Goal: Information Seeking & Learning: Learn about a topic

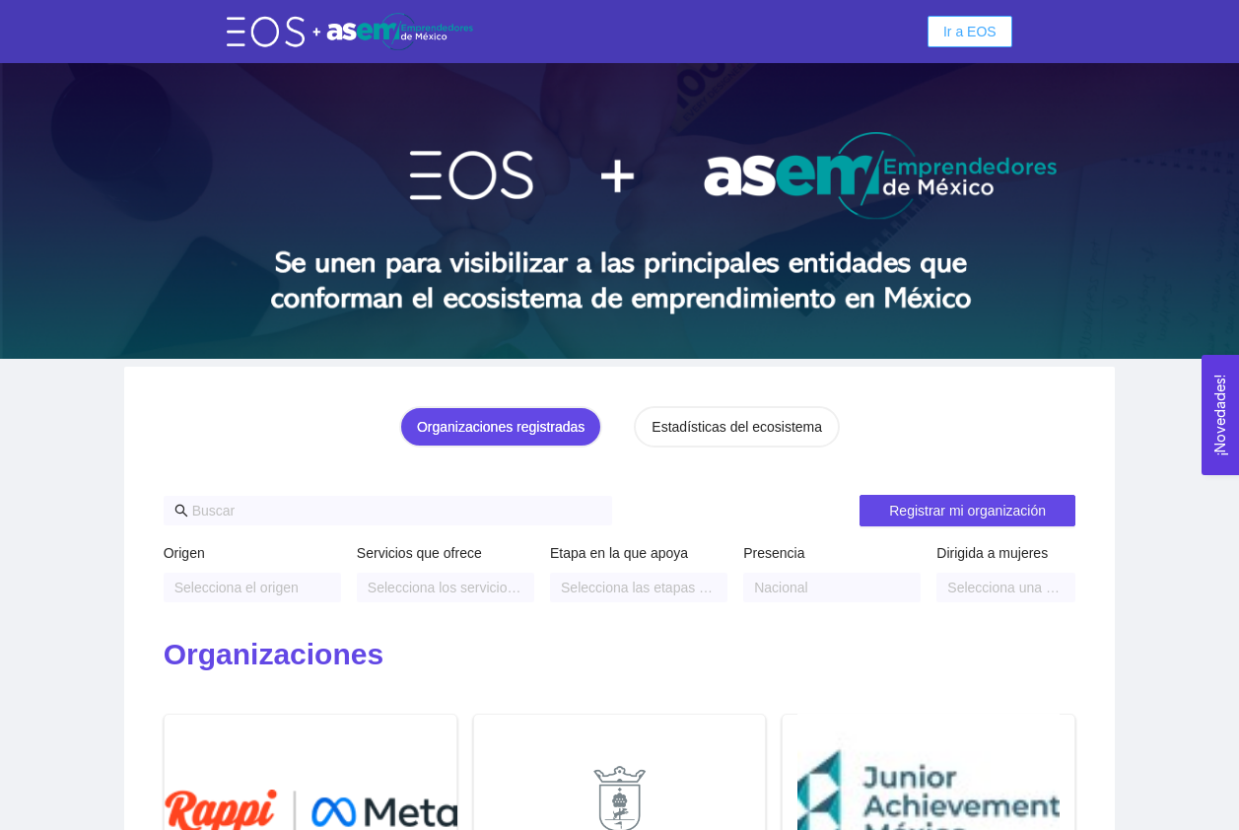
click at [966, 32] on span "Ir a EOS" at bounding box center [969, 32] width 53 height 22
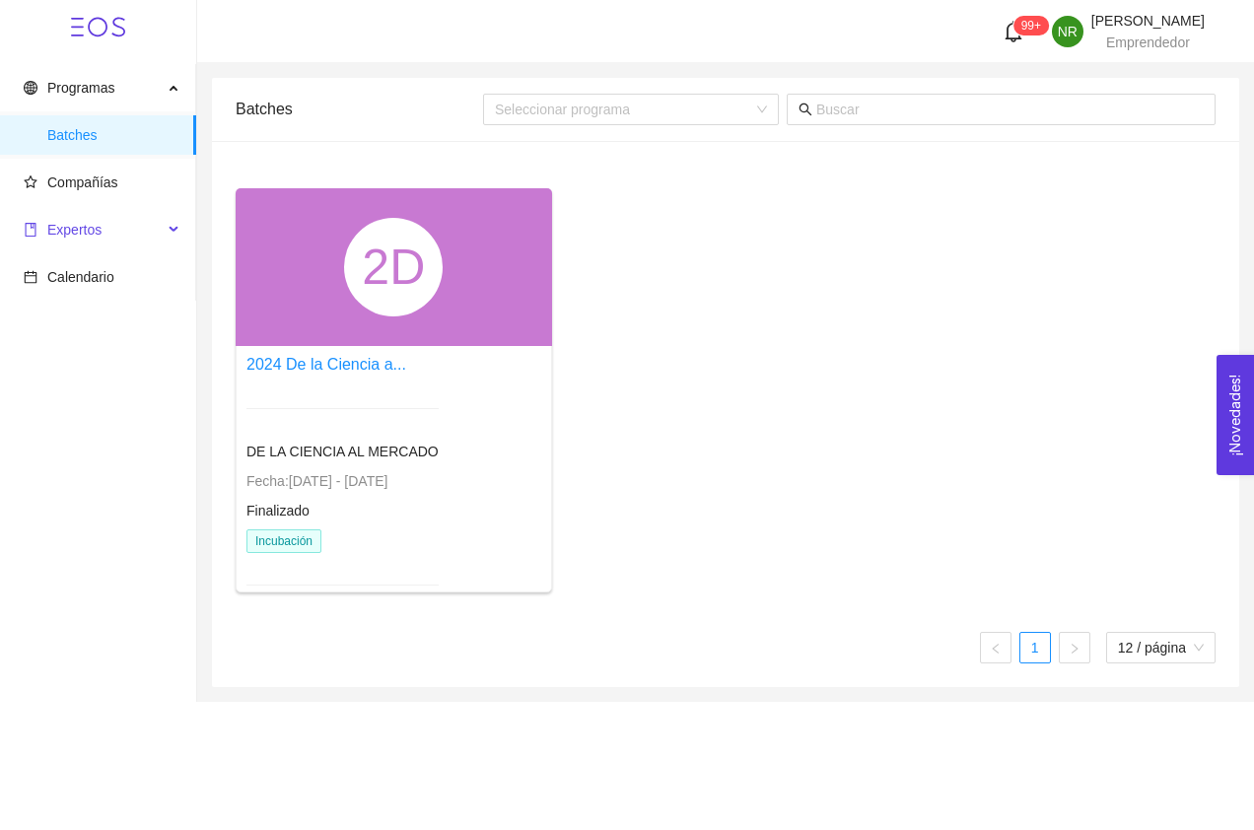
click at [167, 226] on div "Expertos" at bounding box center [98, 229] width 196 height 39
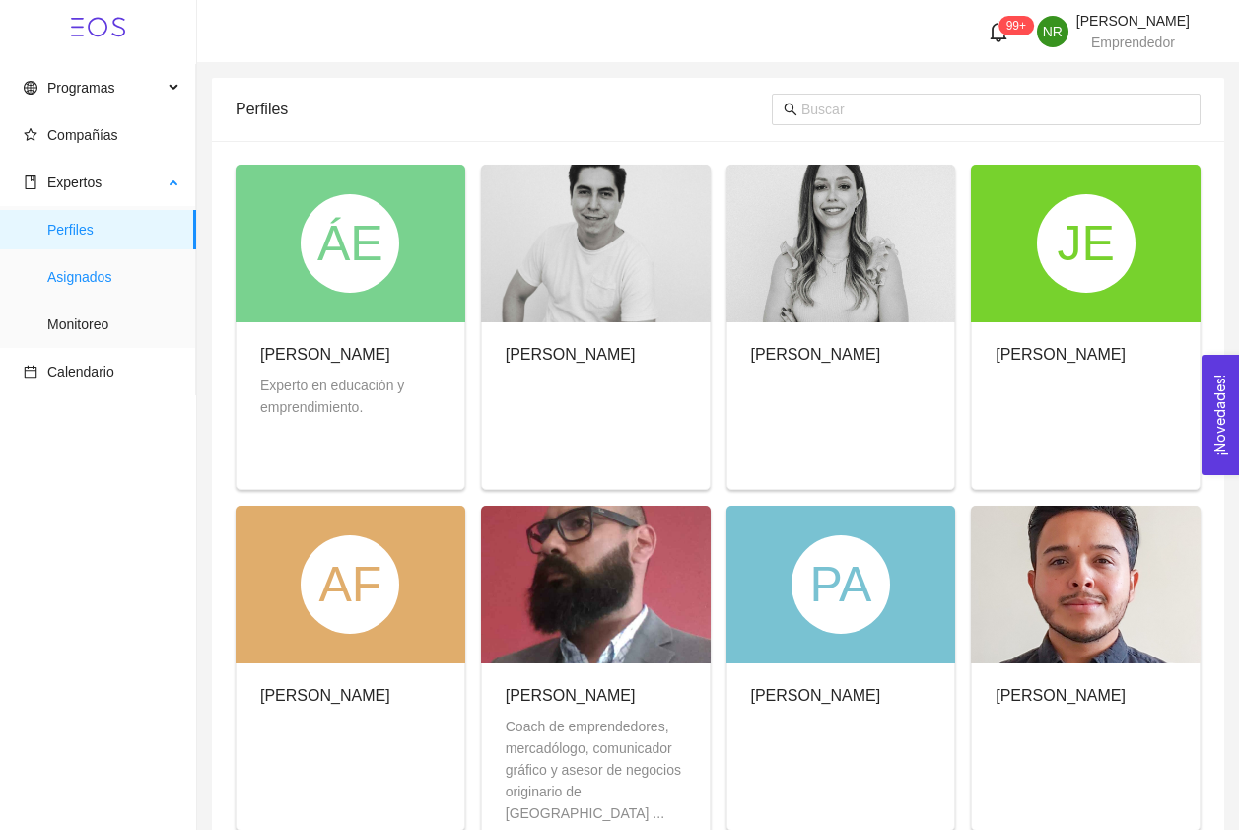
click at [109, 279] on span "Asignados" at bounding box center [113, 276] width 133 height 39
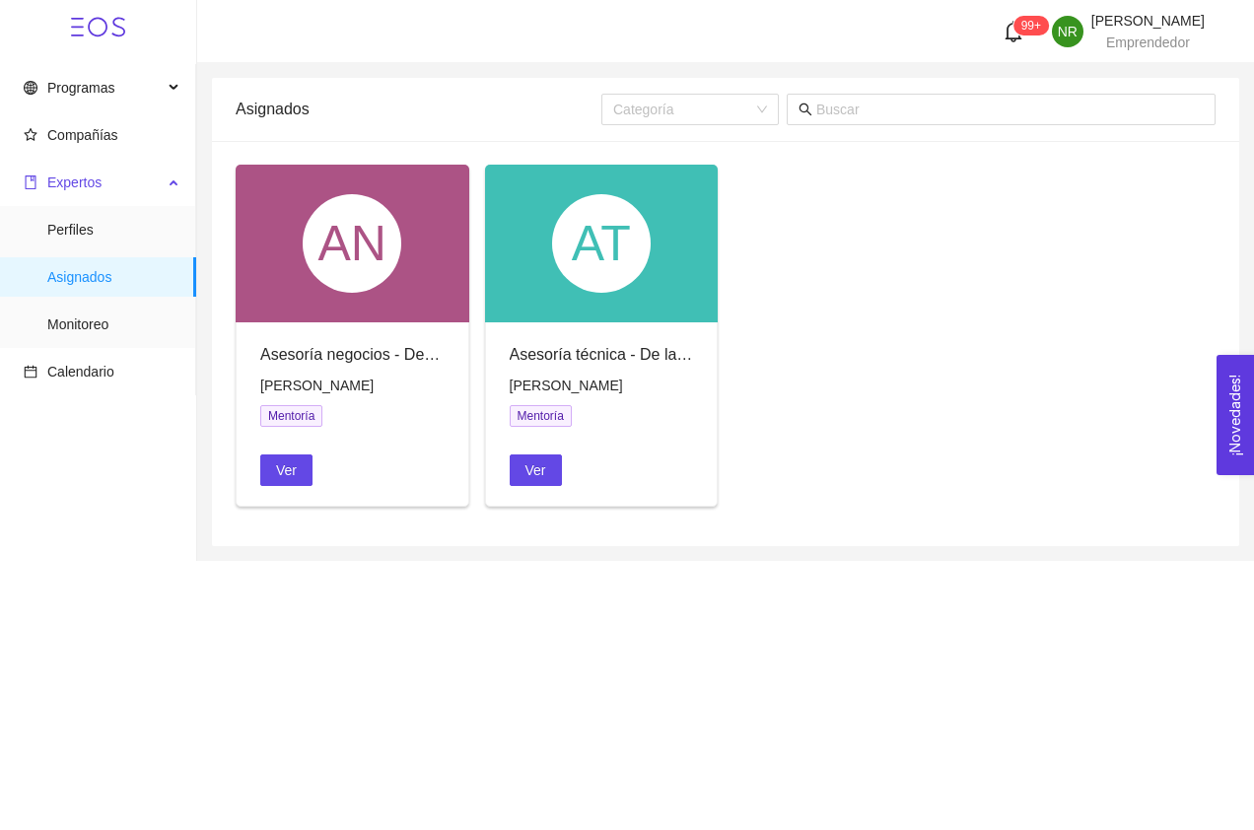
click at [95, 188] on span "Expertos" at bounding box center [74, 182] width 54 height 16
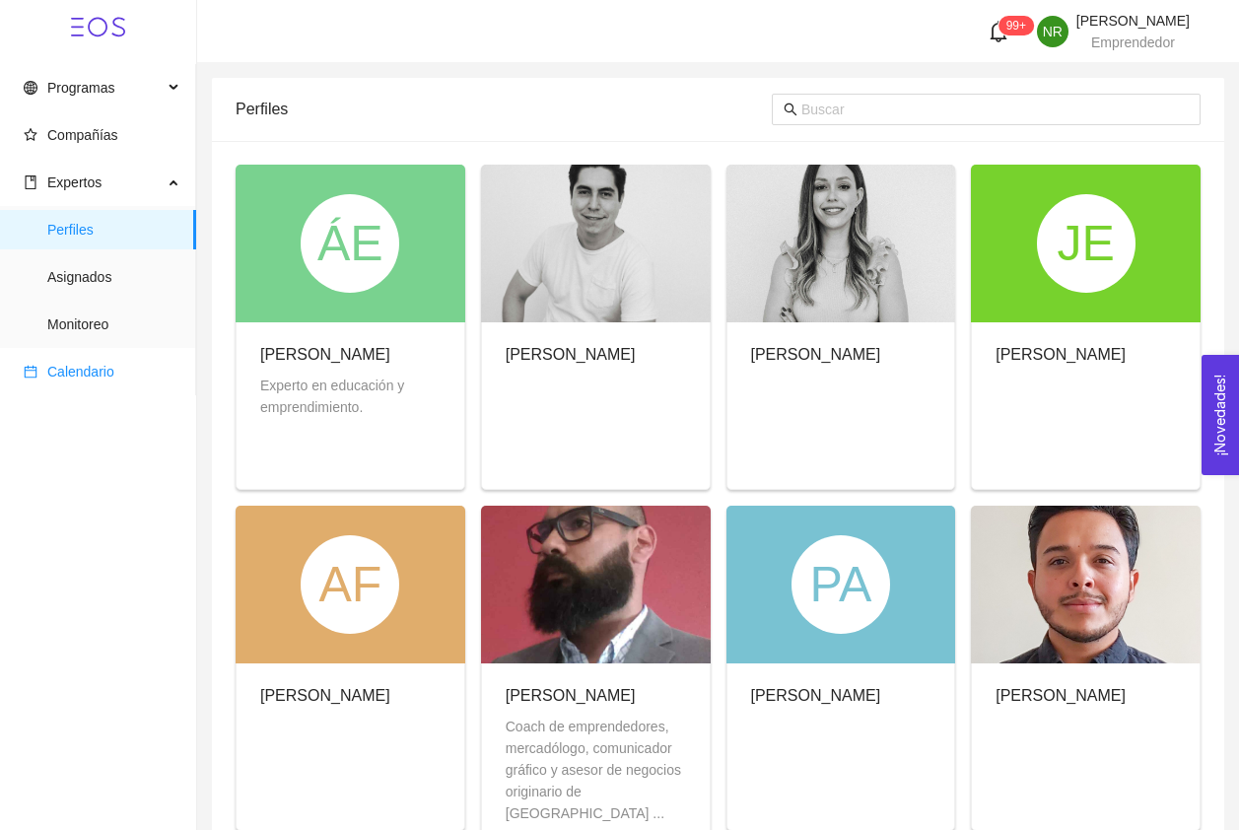
click at [80, 366] on span "Calendario" at bounding box center [80, 372] width 67 height 16
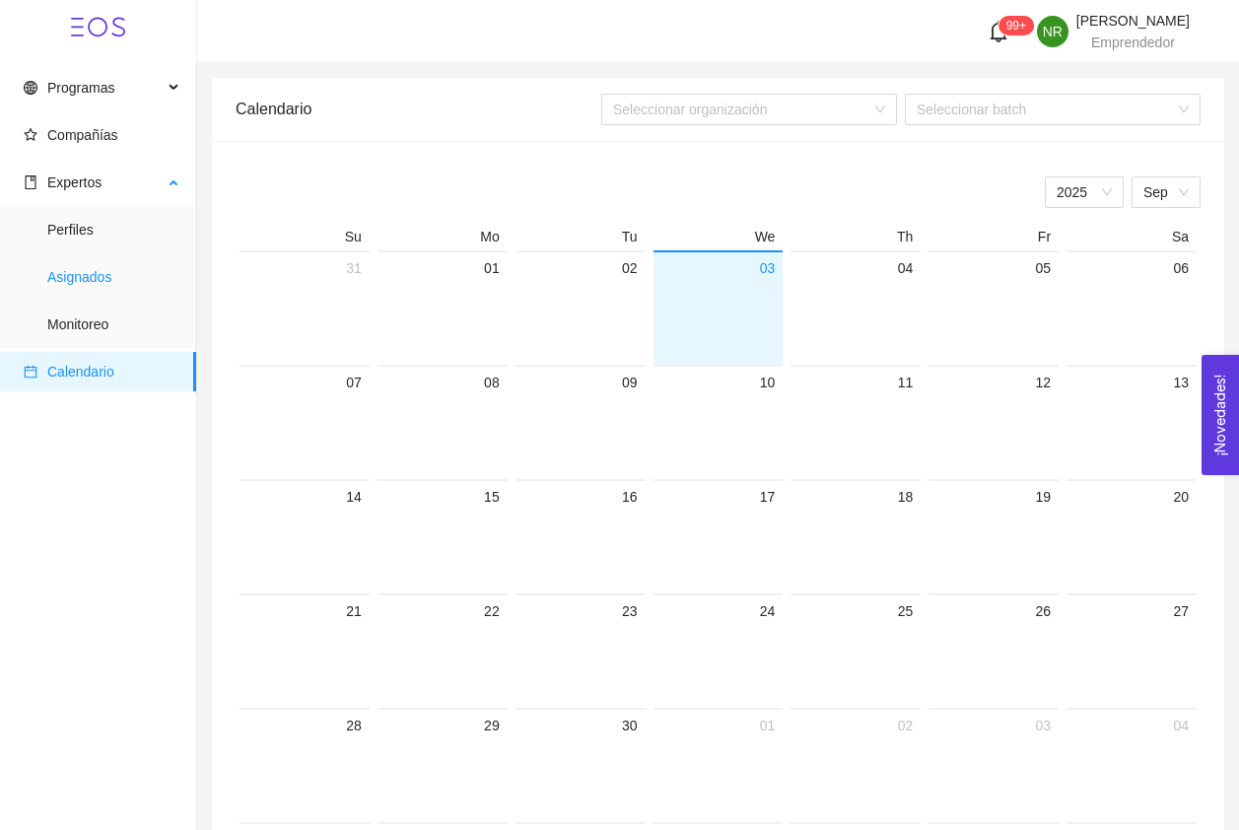
click at [85, 277] on span "Asignados" at bounding box center [113, 276] width 133 height 39
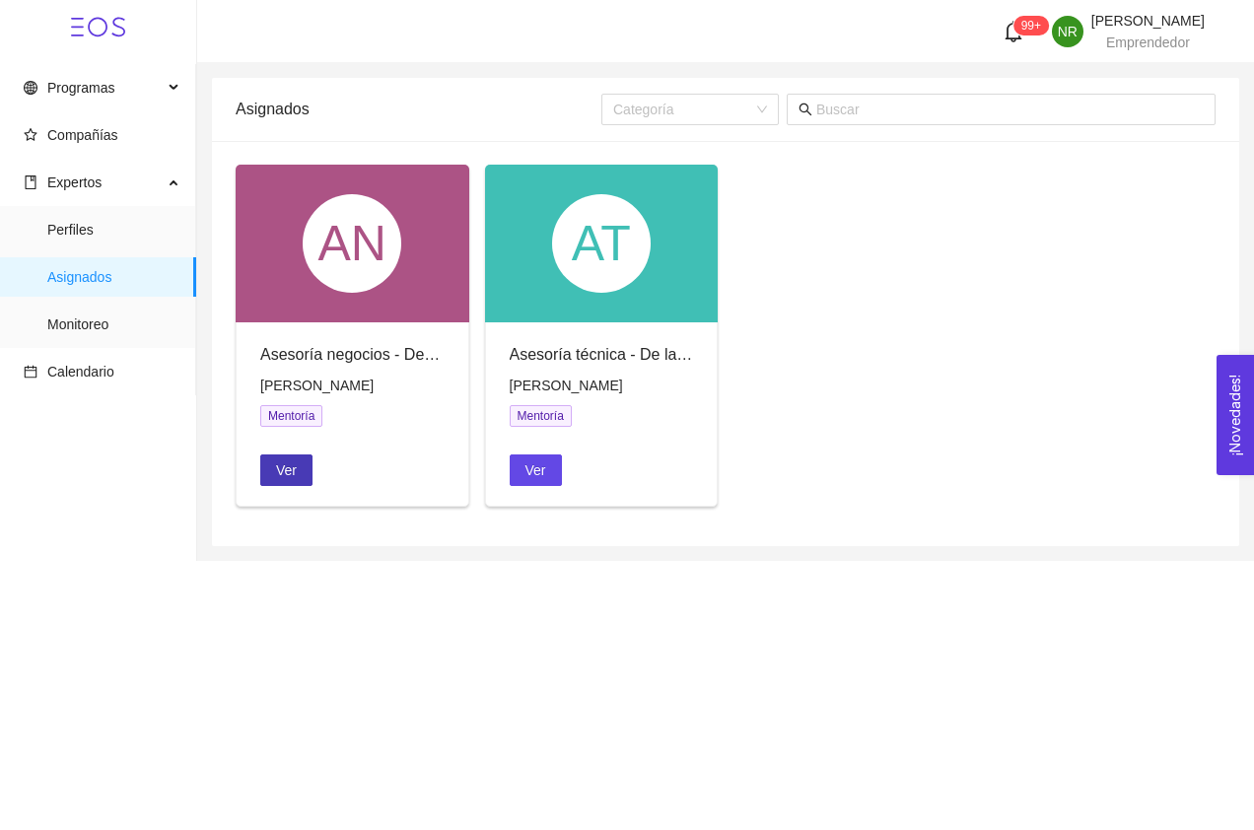
click at [280, 476] on span "Ver" at bounding box center [286, 470] width 21 height 22
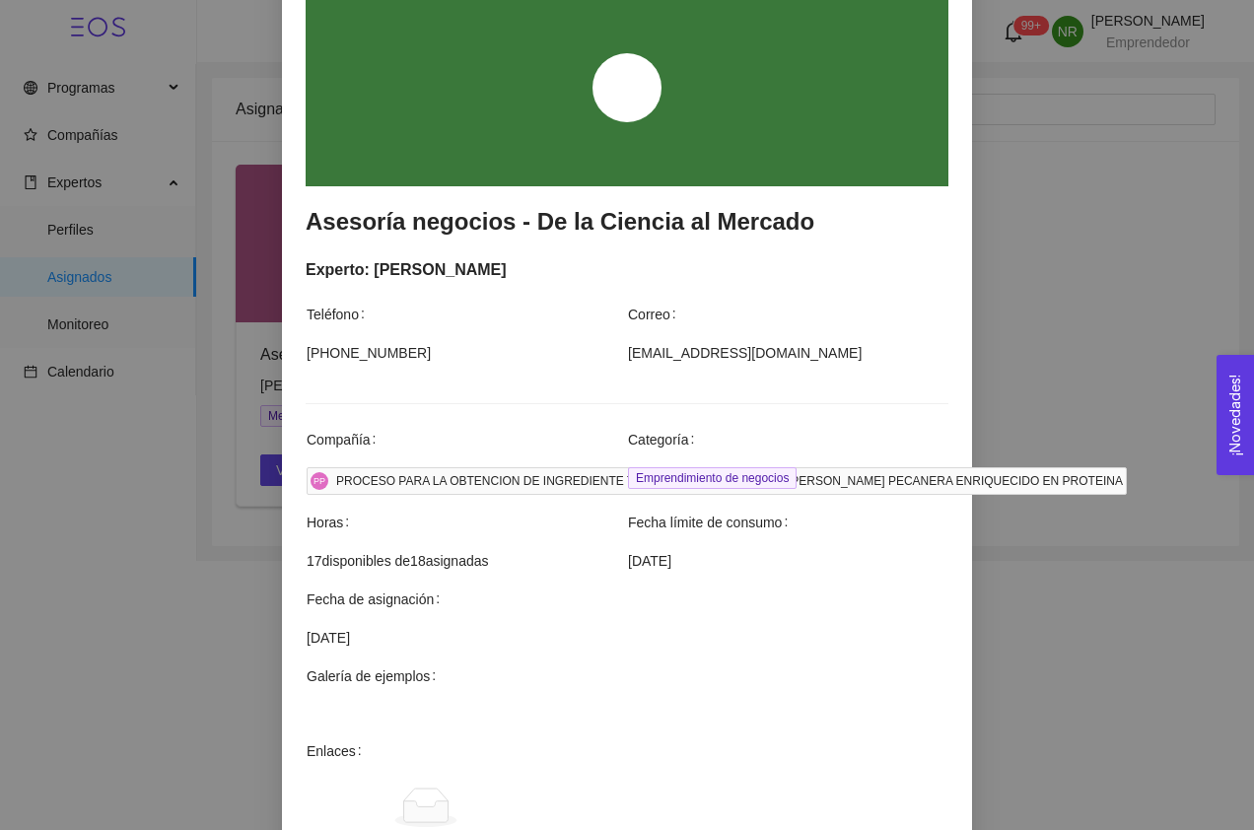
scroll to position [165, 0]
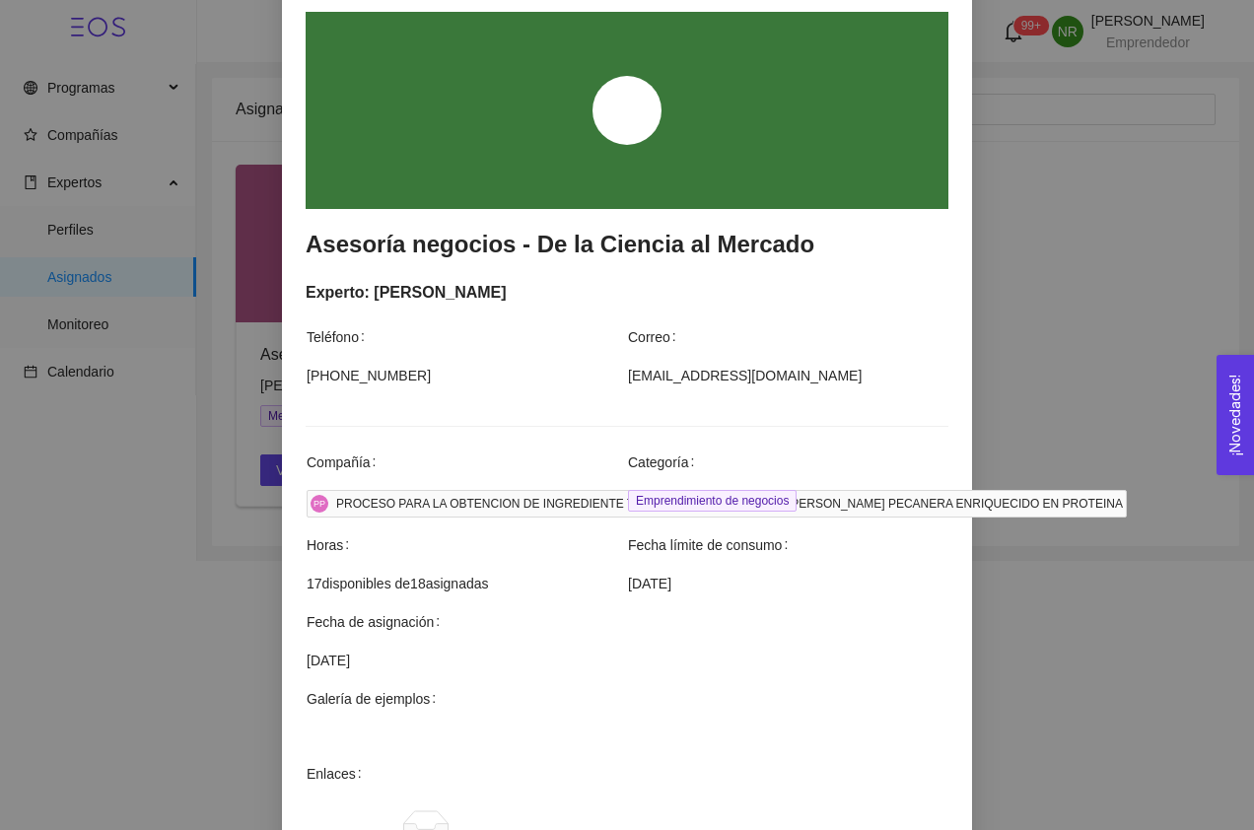
click at [1062, 233] on div "Agendar mentoría Asesoría negocios - De la Ciencia al Mercado Experto: [PERSON_…" at bounding box center [627, 415] width 1254 height 830
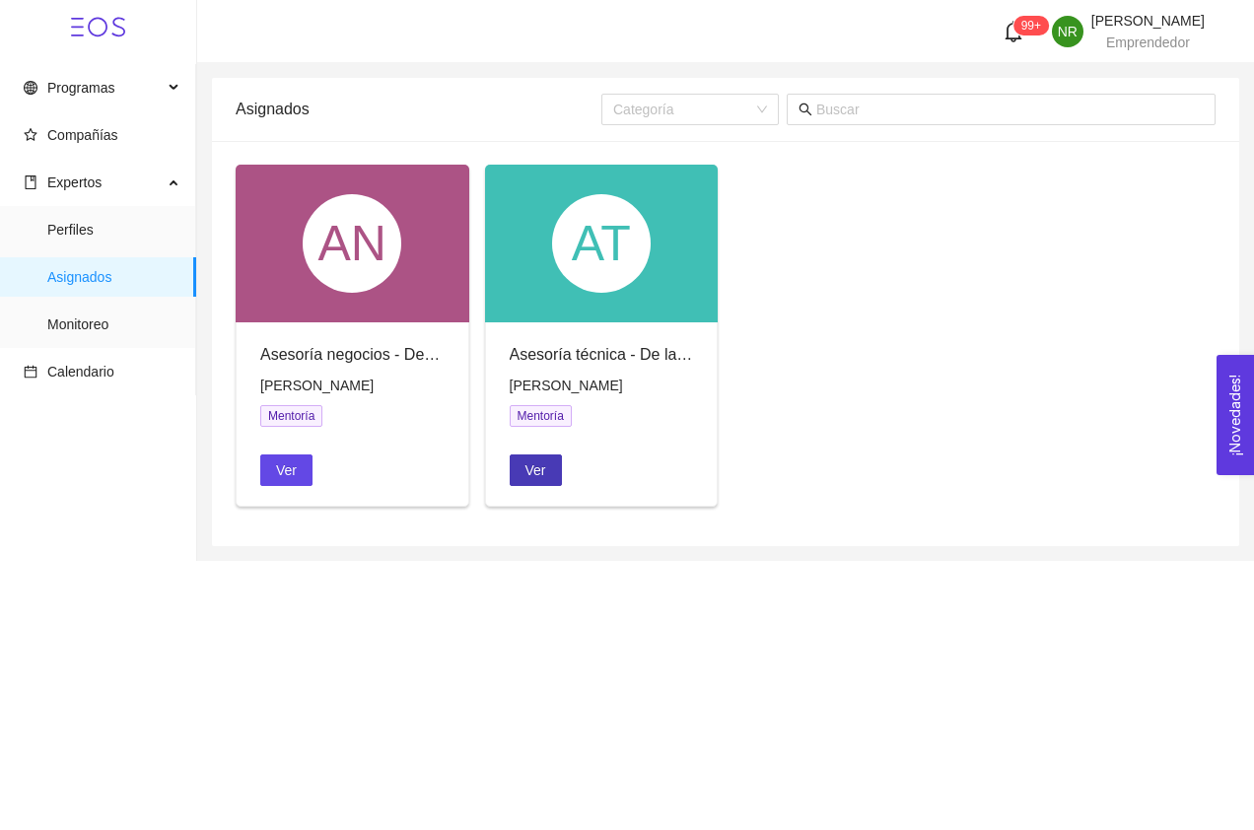
click at [542, 481] on span "Ver" at bounding box center [535, 470] width 21 height 22
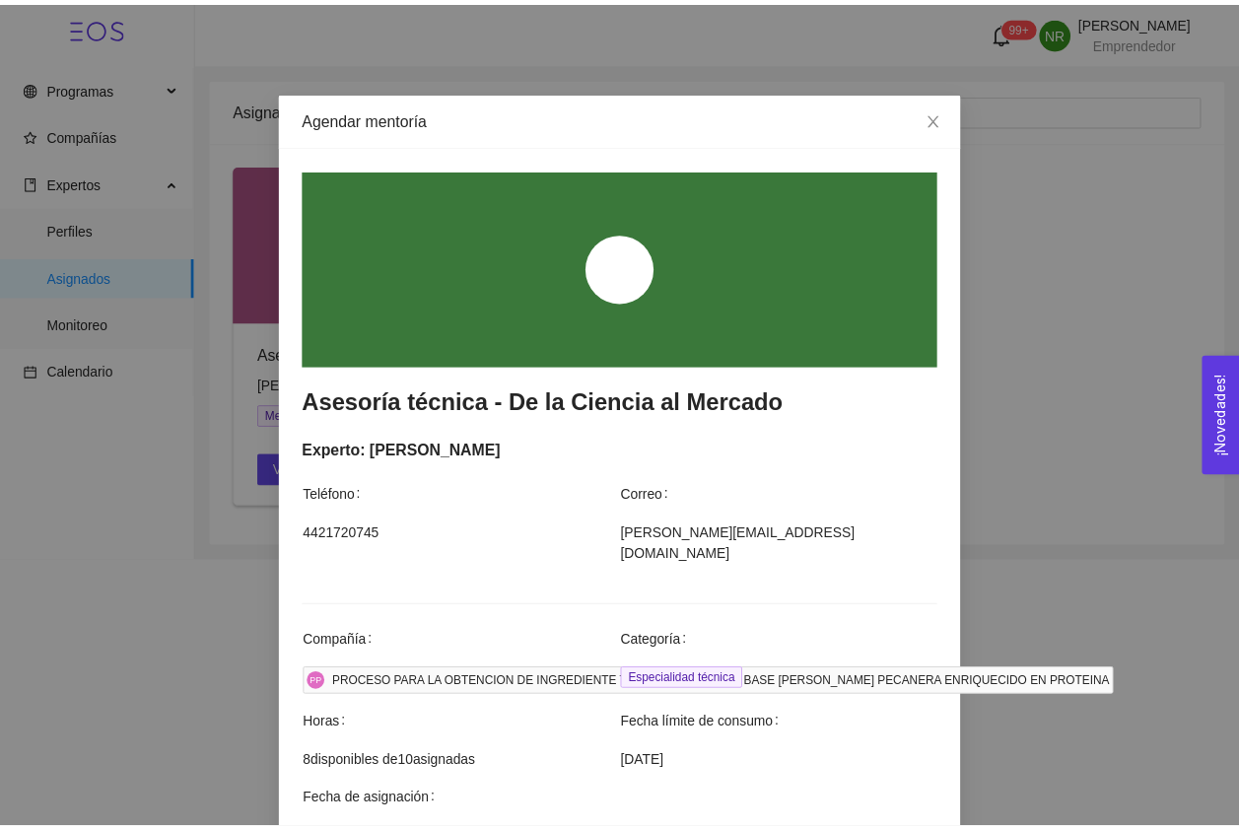
scroll to position [0, 0]
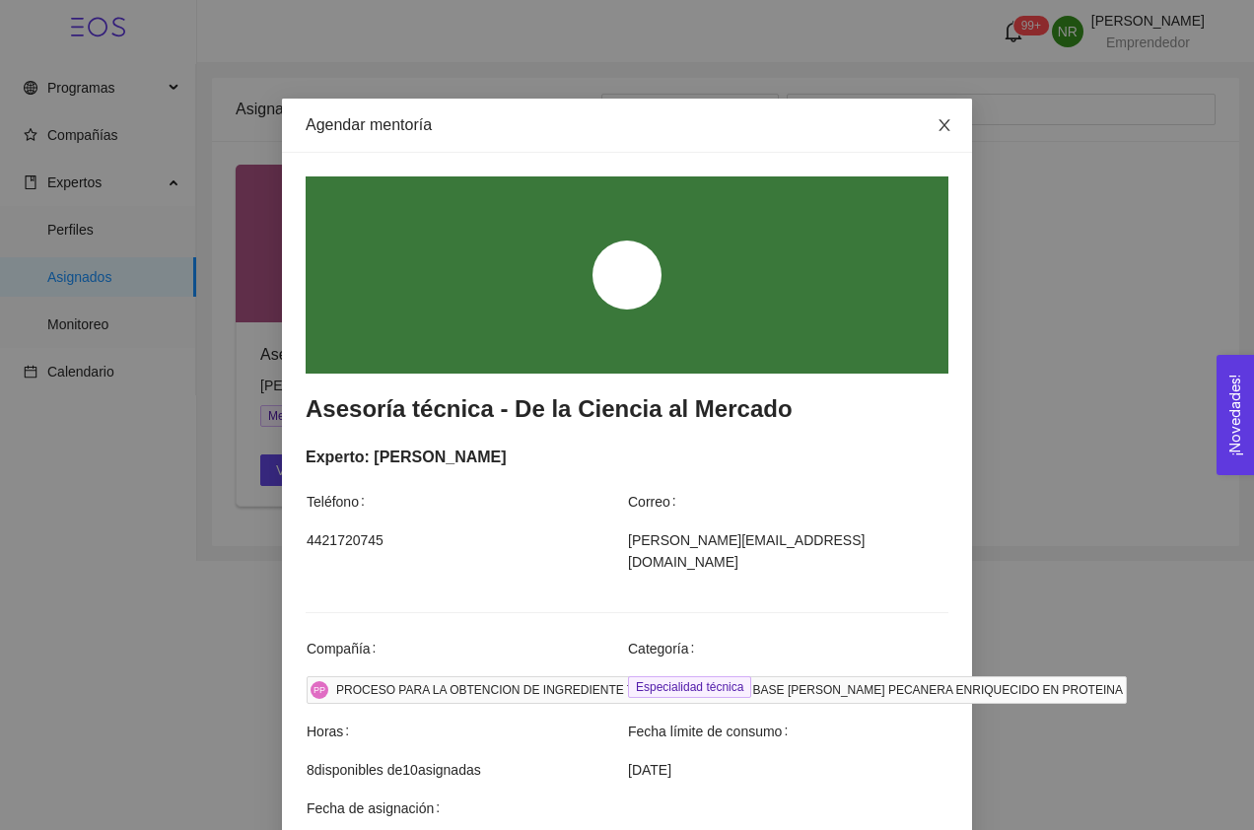
click at [931, 113] on span "Close" at bounding box center [944, 126] width 55 height 55
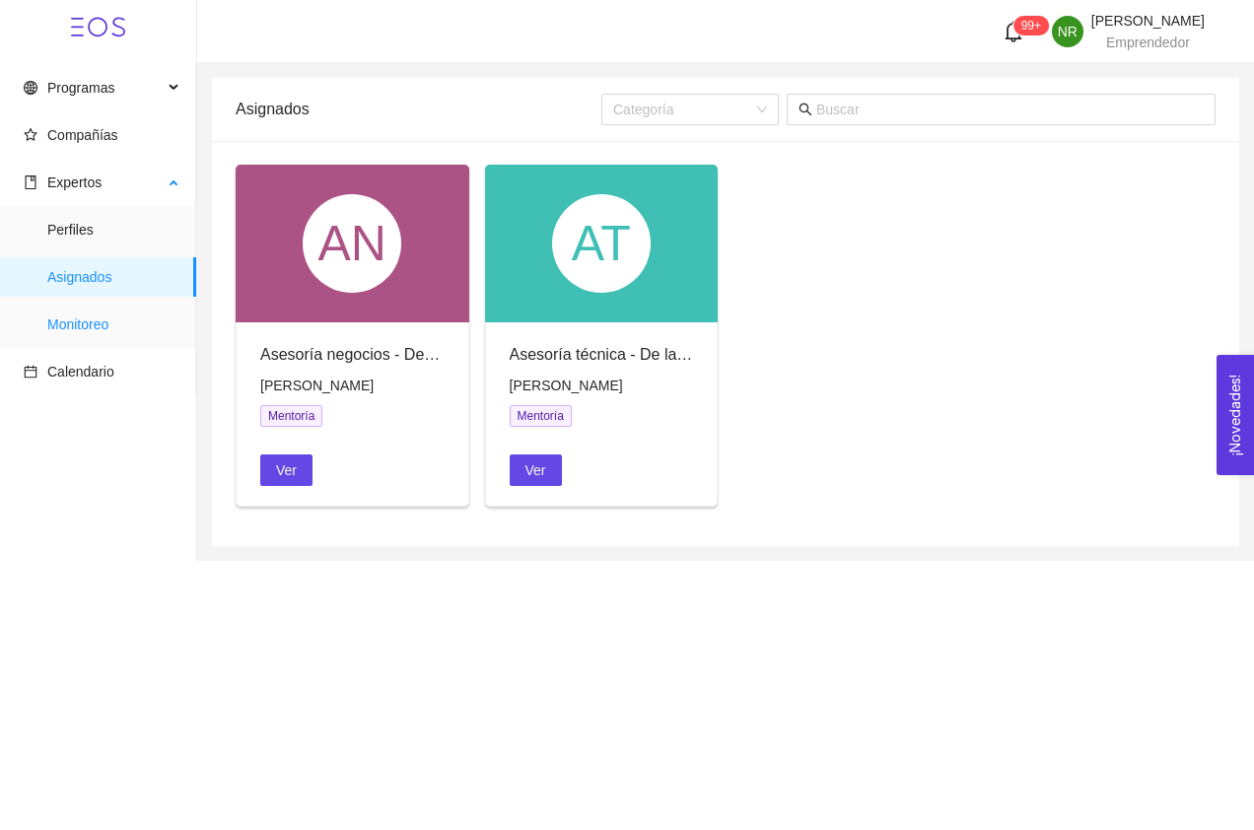
click at [71, 322] on span "Monitoreo" at bounding box center [113, 324] width 133 height 39
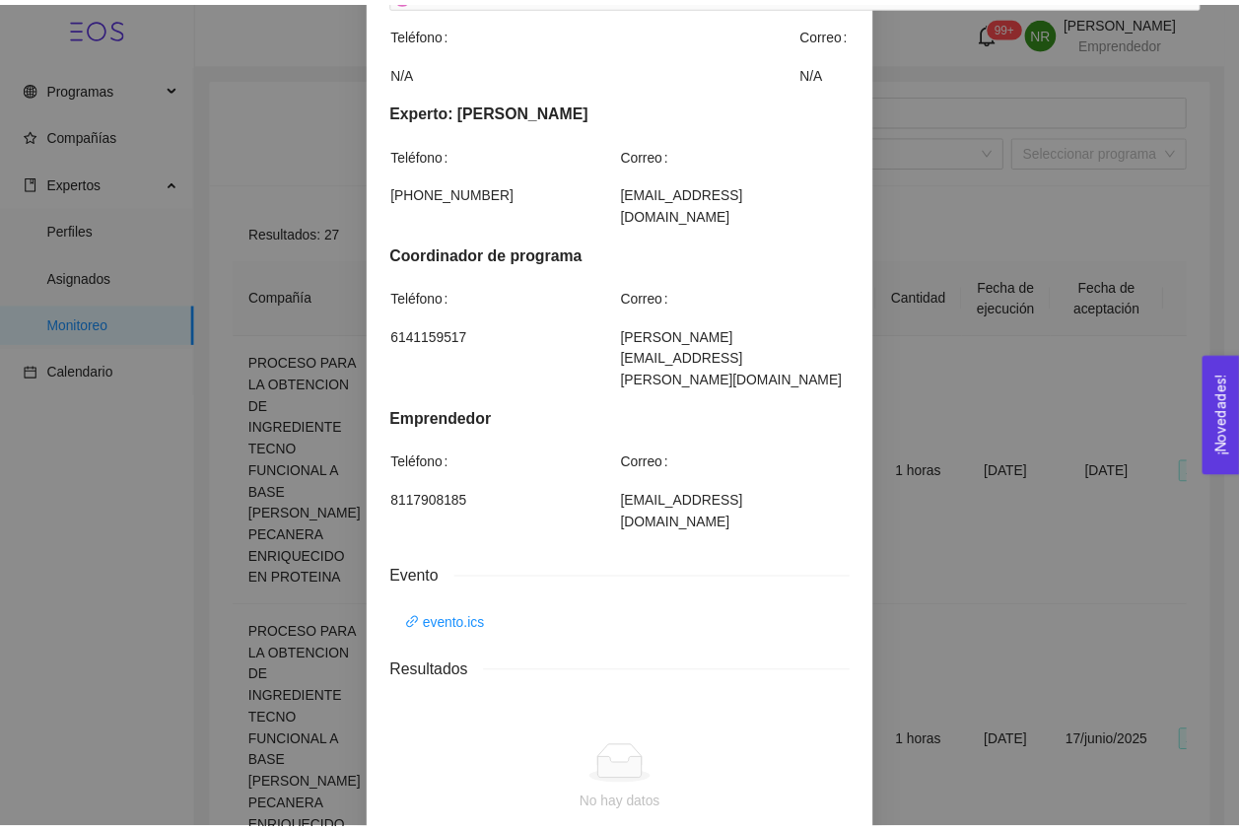
scroll to position [665, 0]
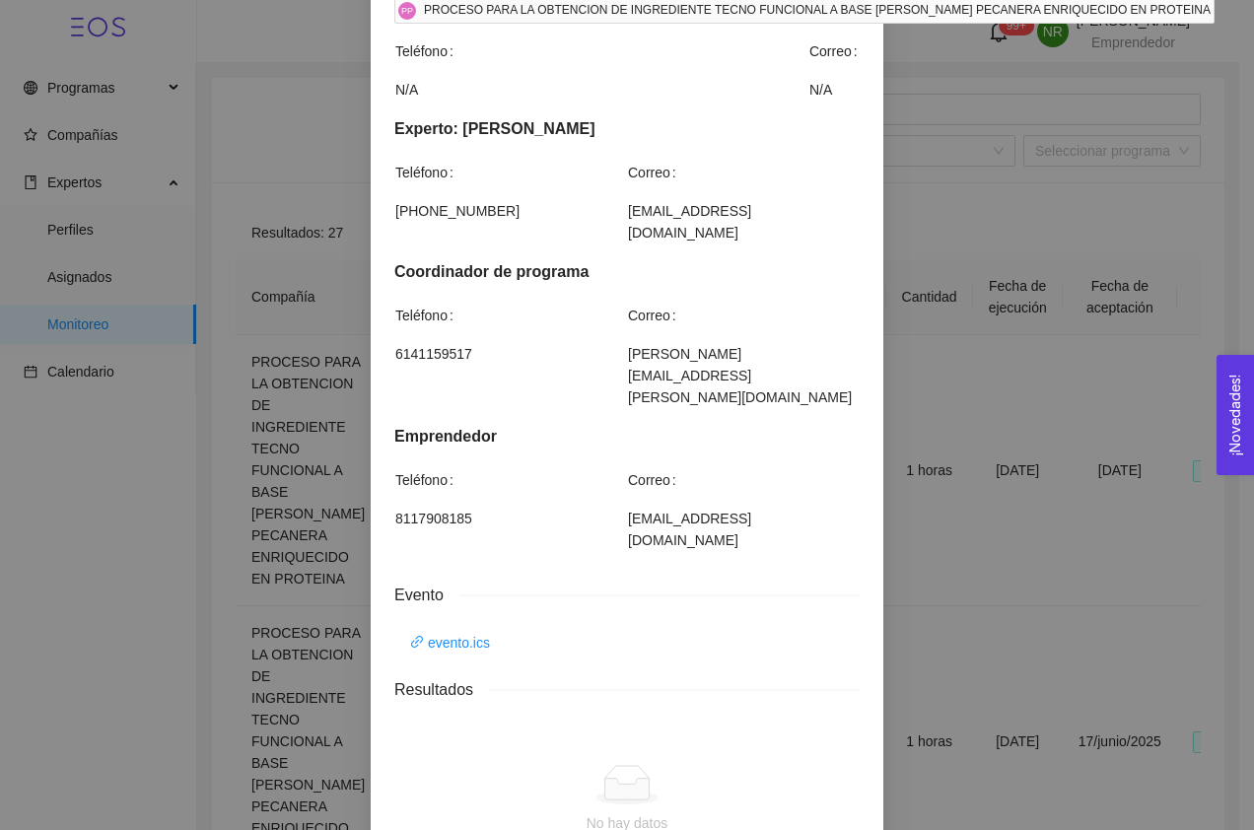
click at [1123, 602] on div "Detalles de mentoría Asesoría negocios - De la Ciencia al Mercado Categoría Emp…" at bounding box center [627, 415] width 1254 height 830
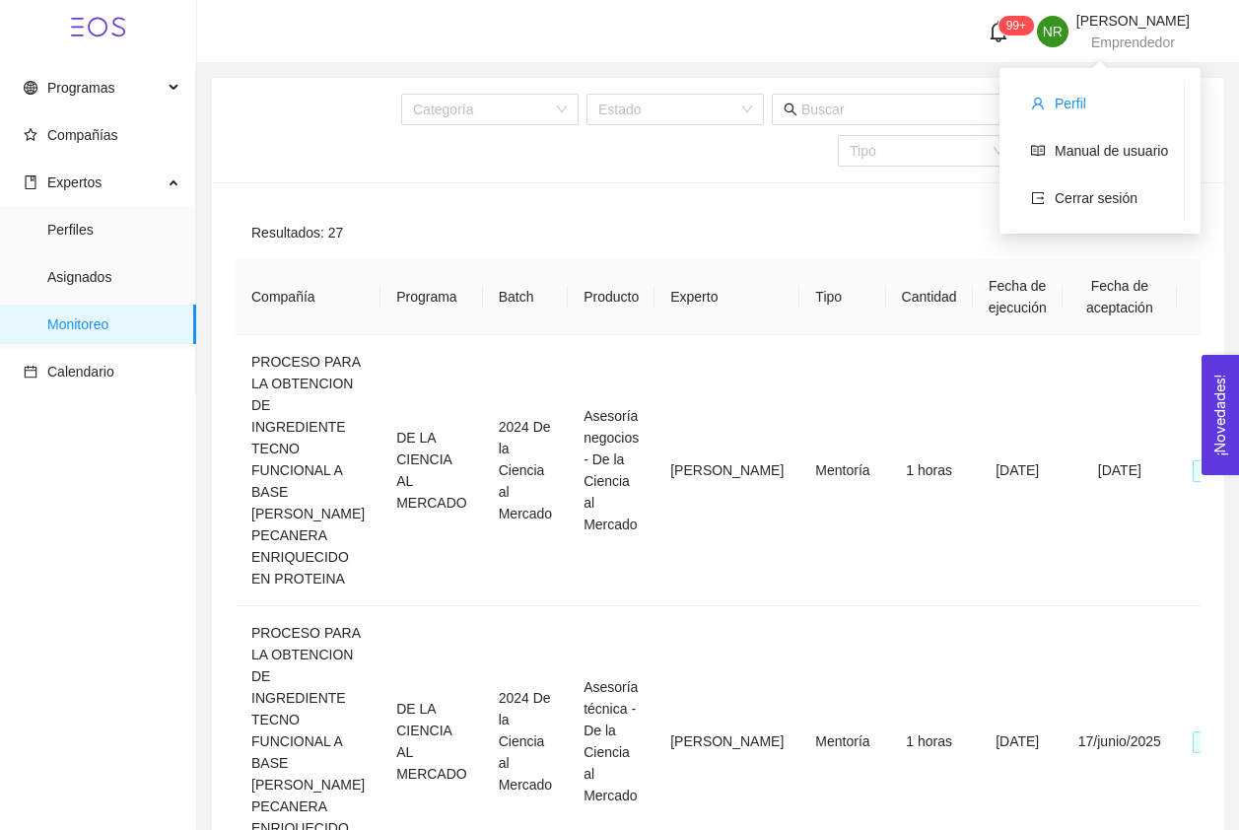
click at [1065, 103] on span "Perfil" at bounding box center [1071, 104] width 32 height 16
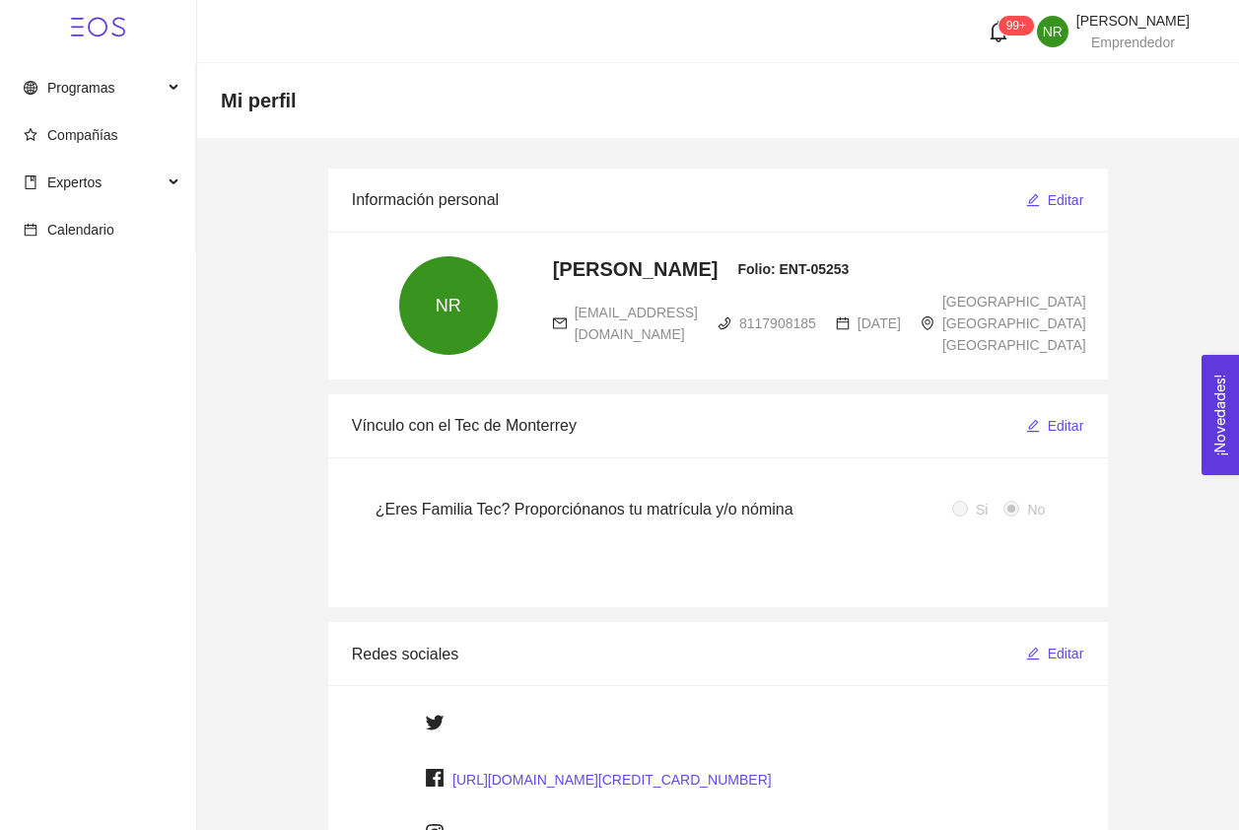
drag, startPoint x: 1175, startPoint y: 0, endPoint x: 721, endPoint y: 97, distance: 464.5
click at [721, 97] on h4 "Mi perfil" at bounding box center [718, 101] width 995 height 28
click at [108, 93] on span "Programas" at bounding box center [80, 88] width 67 height 16
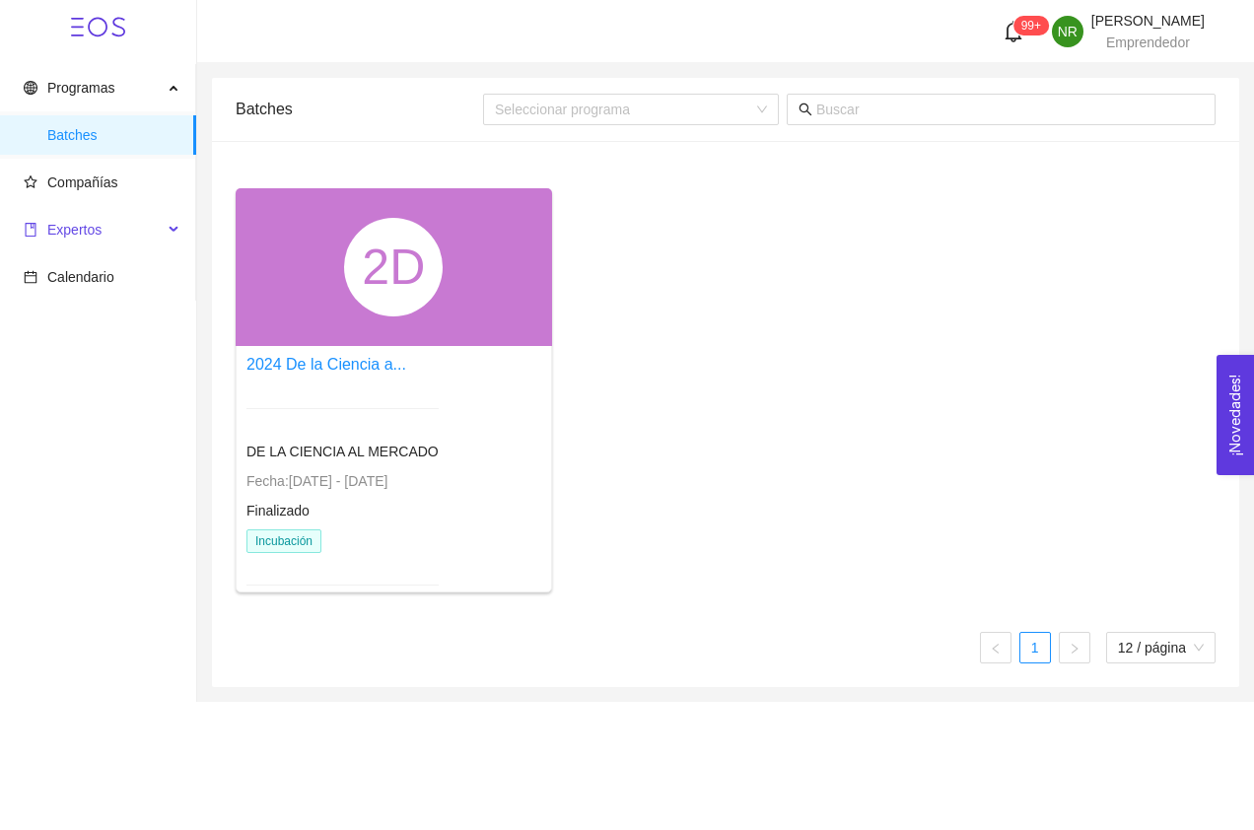
click at [70, 231] on span "Expertos" at bounding box center [74, 230] width 54 height 16
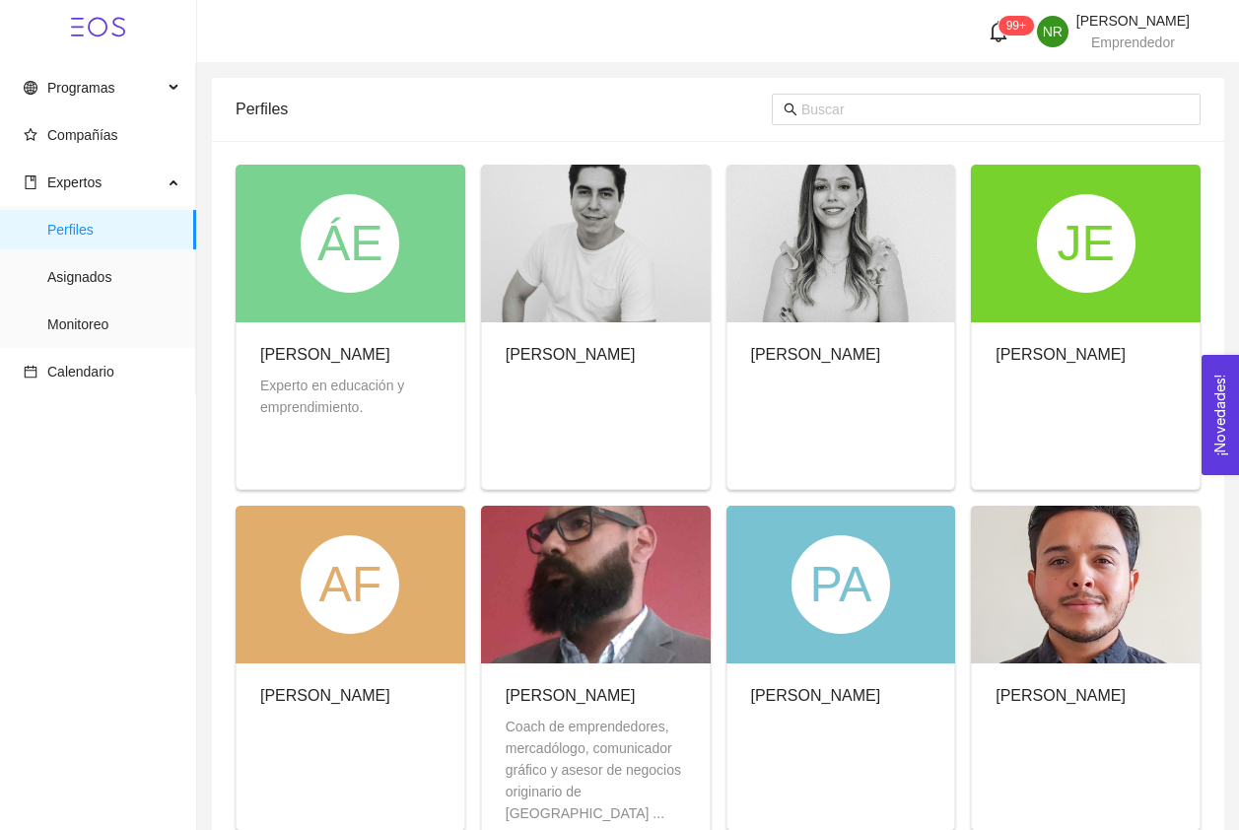
scroll to position [451, 0]
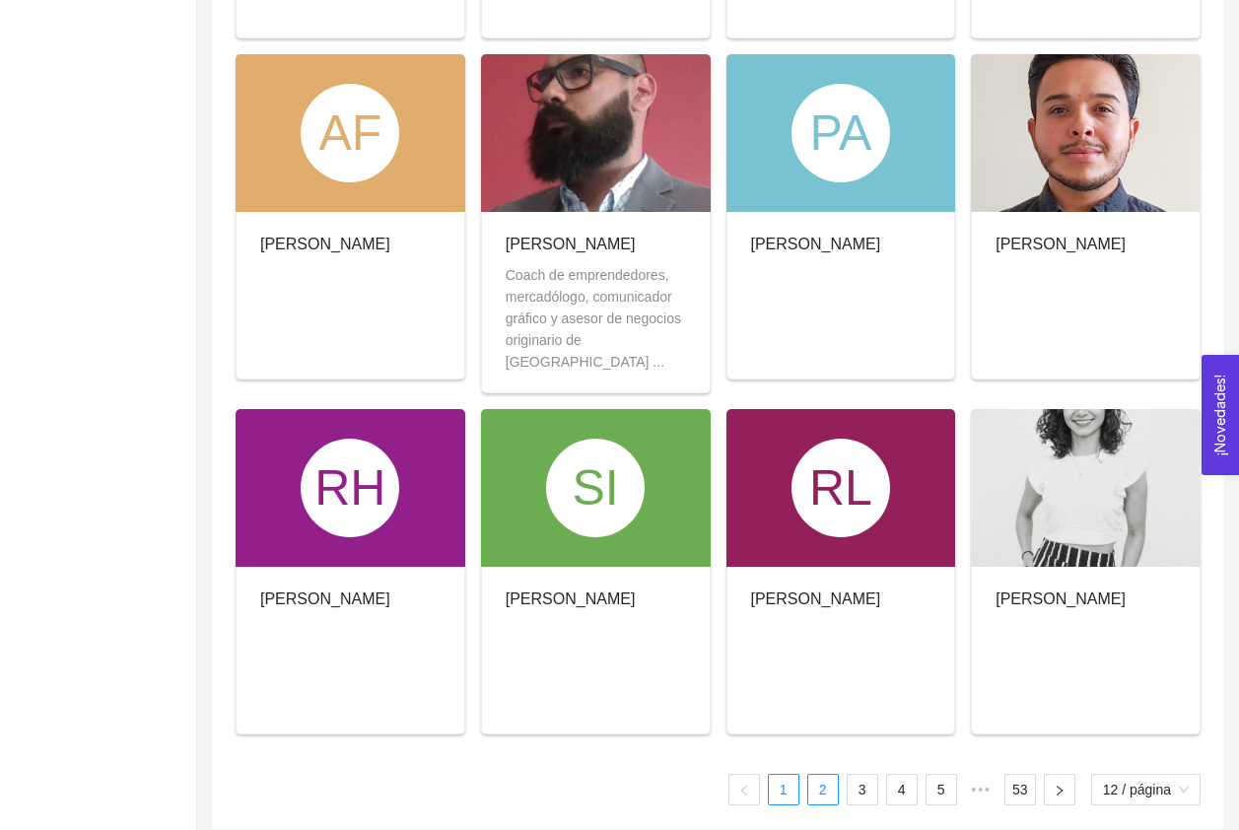
click at [817, 775] on link "2" at bounding box center [823, 790] width 30 height 30
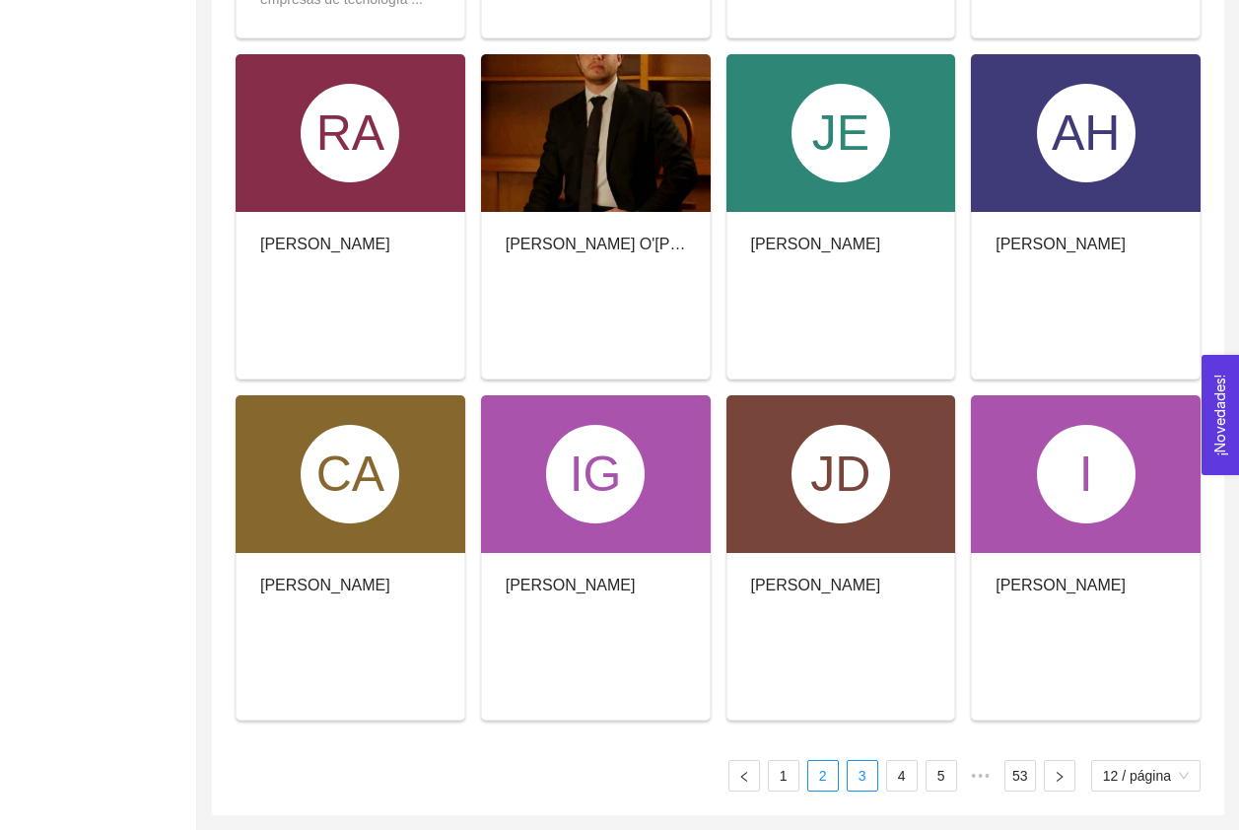
click at [862, 773] on link "3" at bounding box center [863, 776] width 30 height 30
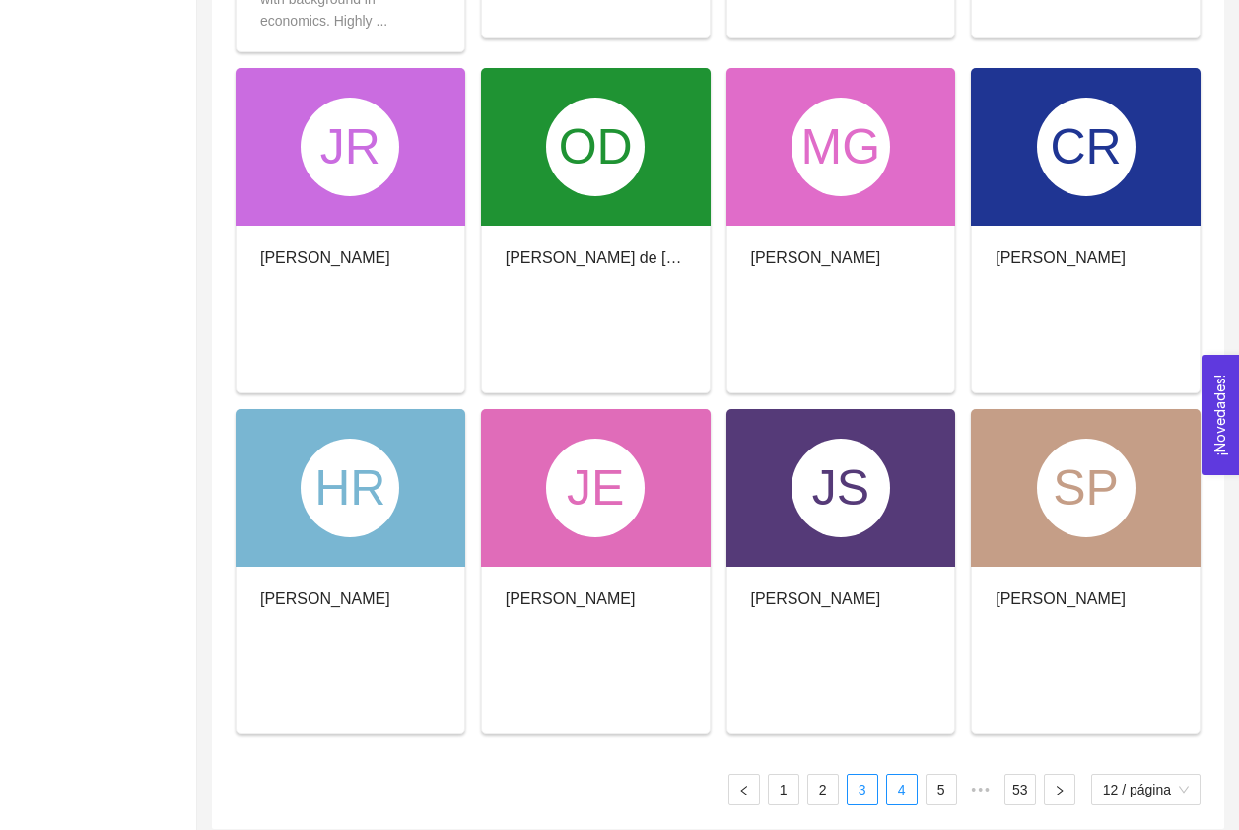
click at [899, 786] on link "4" at bounding box center [902, 790] width 30 height 30
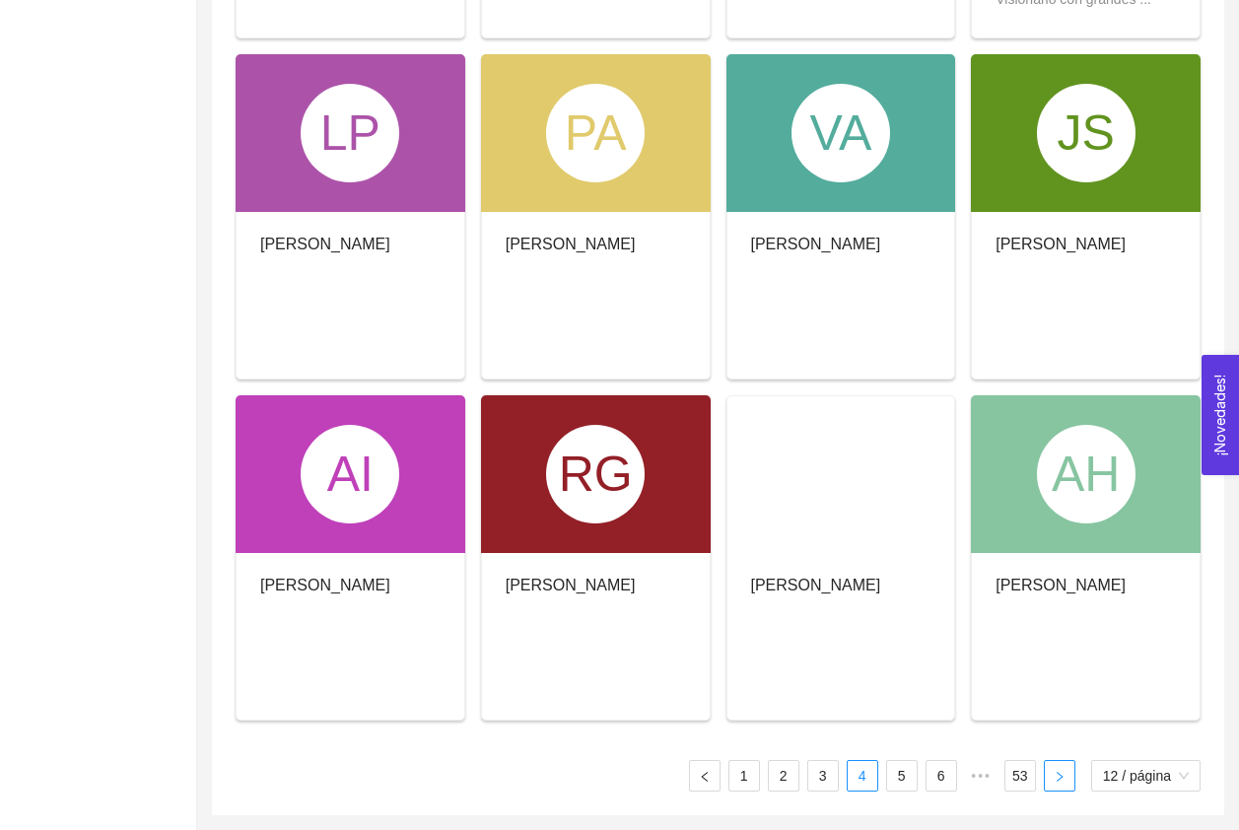
click at [1054, 775] on icon "right" at bounding box center [1060, 777] width 12 height 12
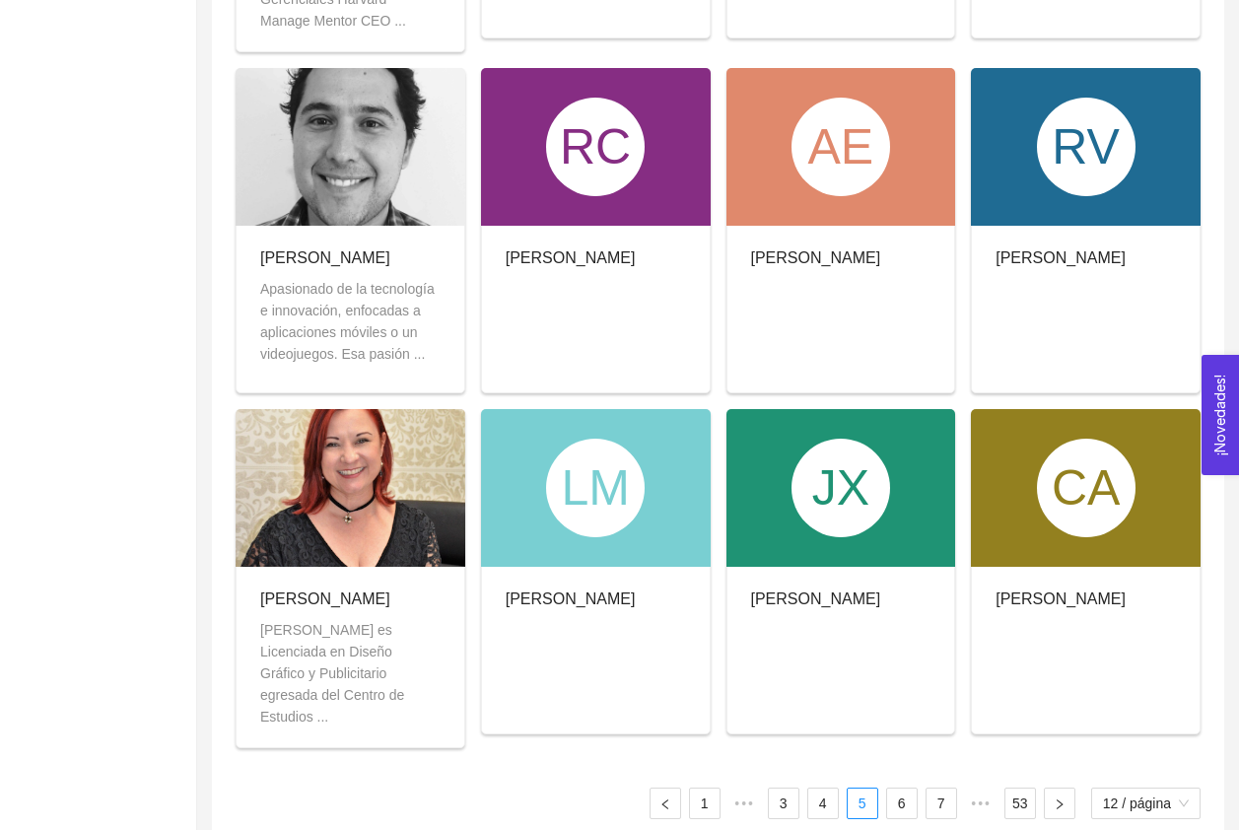
click at [1054, 774] on div "[PERSON_NAME] y Master en Ciencias Administrativas Diplomado en Habilidades Ger…" at bounding box center [718, 266] width 965 height 1106
click at [1054, 798] on icon "right" at bounding box center [1060, 804] width 12 height 12
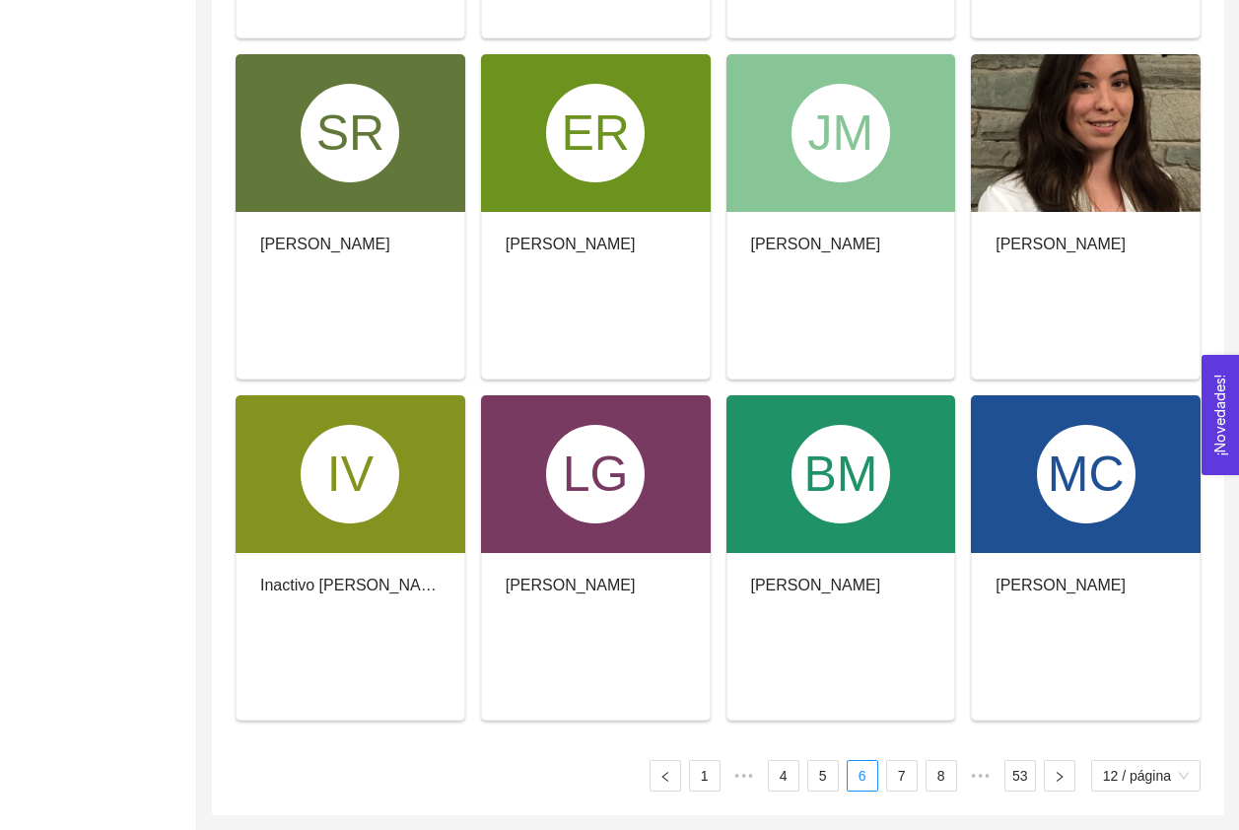
click at [1052, 797] on div "IB [PERSON_NAME] [PERSON_NAME] DG [PERSON_NAME] [PERSON_NAME] SA [PERSON_NAME] …" at bounding box center [718, 253] width 1012 height 1126
click at [1051, 779] on button "button" at bounding box center [1060, 776] width 32 height 32
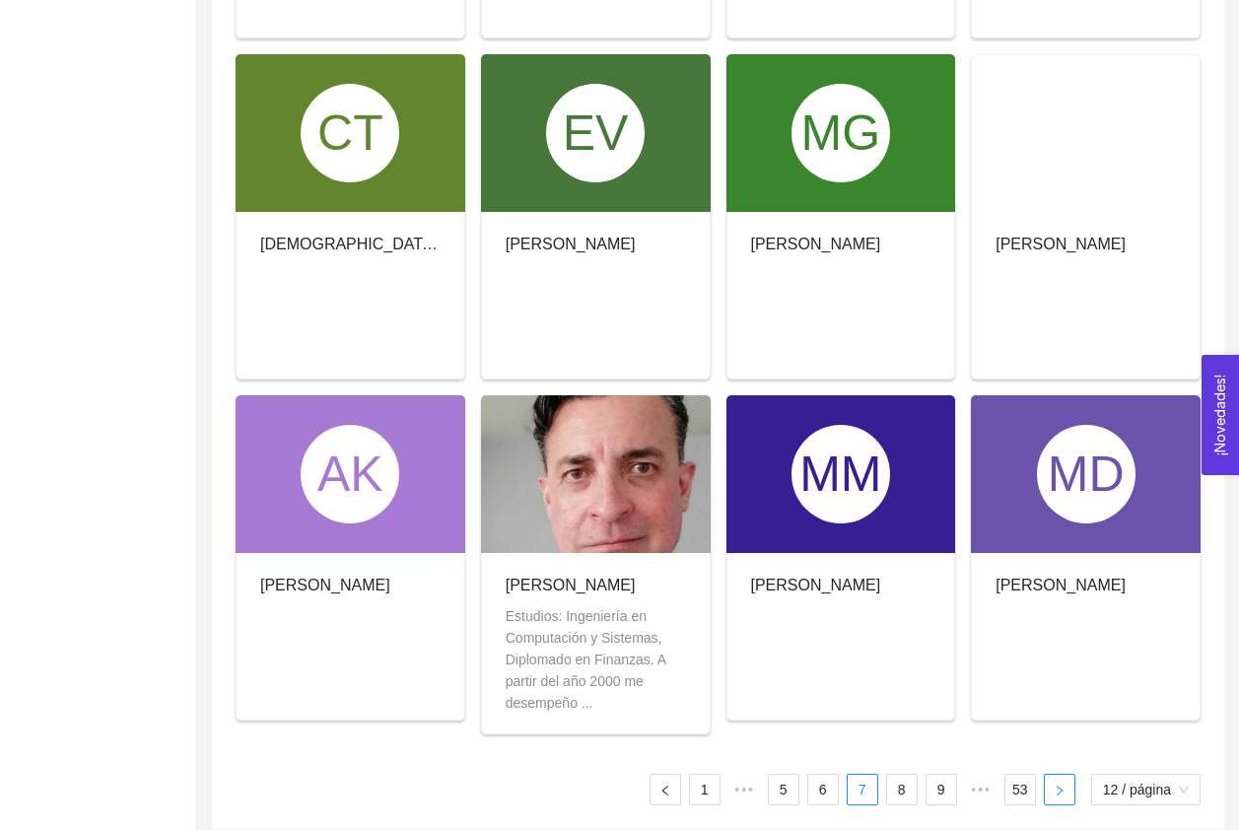
click at [1051, 779] on button "button" at bounding box center [1060, 790] width 32 height 32
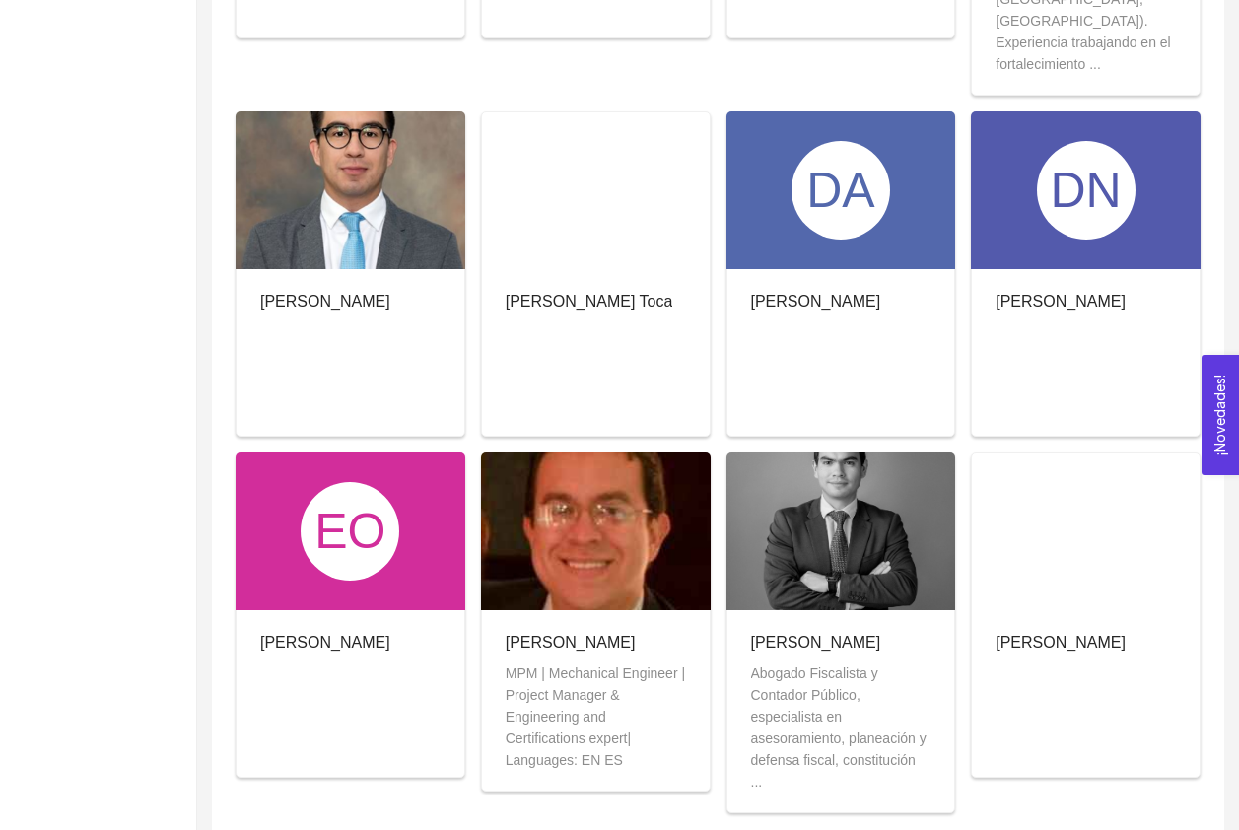
click at [1051, 776] on div "LF [PERSON_NAME] [PERSON_NAME] [PERSON_NAME] llamas [PERSON_NAME] Ingeniero de …" at bounding box center [718, 298] width 965 height 1171
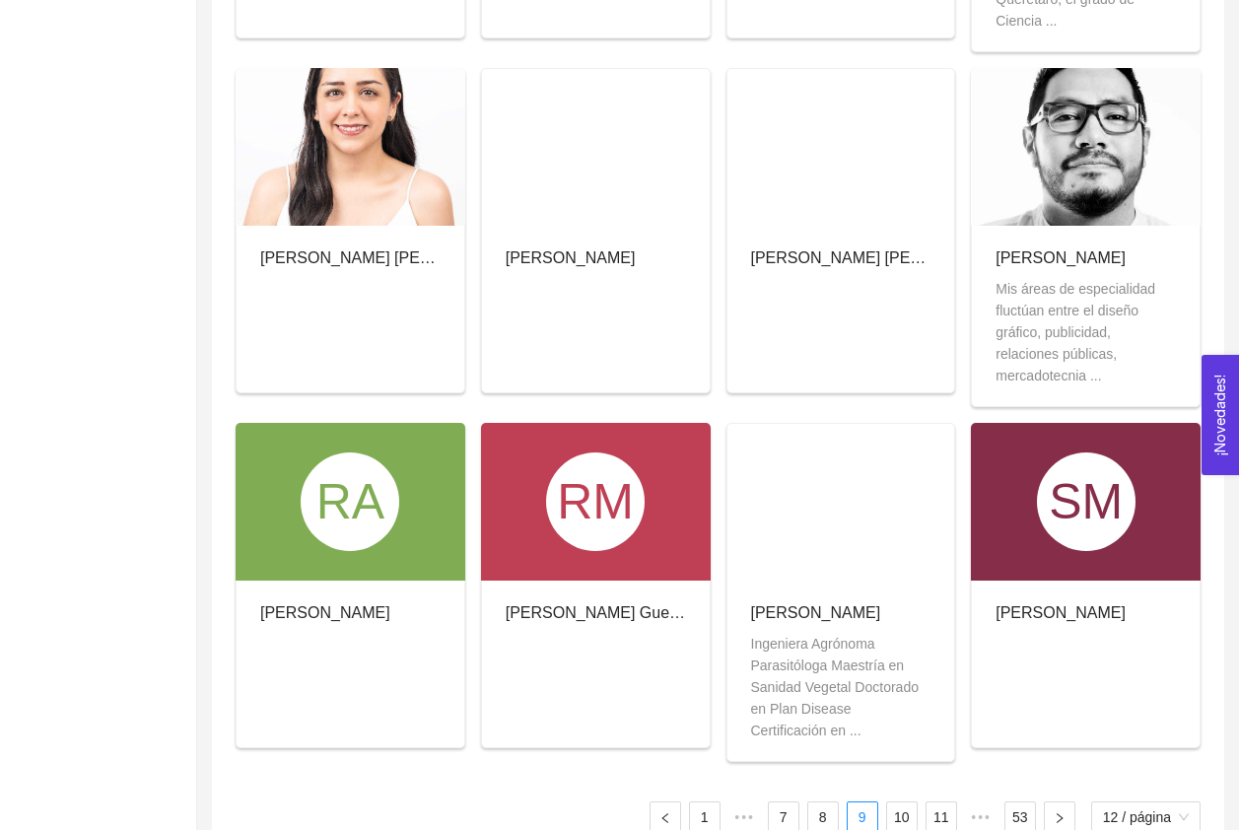
click at [1059, 797] on div "EG [PERSON_NAME] [PERSON_NAME] [PERSON_NAME] [PERSON_NAME] [PERSON_NAME] Obtien…" at bounding box center [718, 273] width 965 height 1120
click at [1054, 818] on icon "right" at bounding box center [1060, 818] width 12 height 12
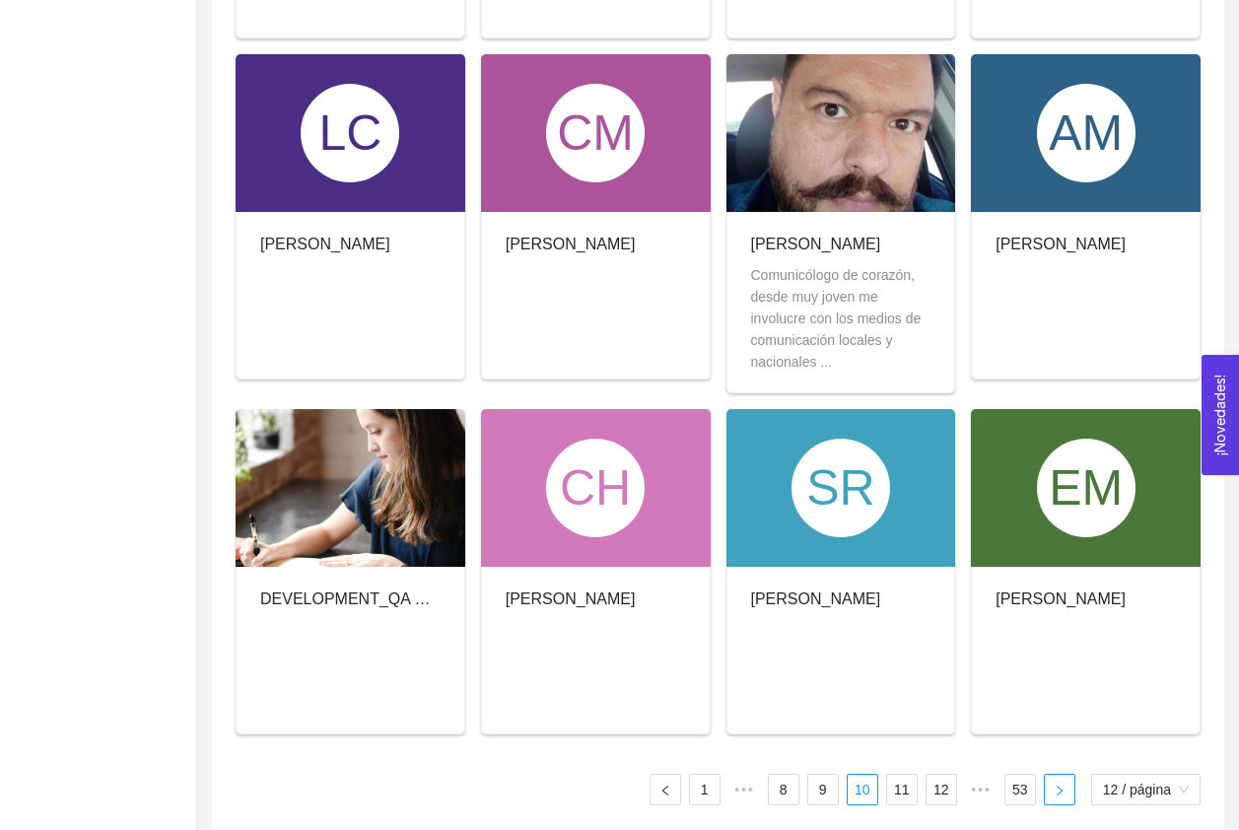
click at [1054, 818] on div "[PERSON_NAME] [PERSON_NAME] JE [PERSON_NAME] OM [PERSON_NAME] LC [PERSON_NAME] …" at bounding box center [718, 259] width 1012 height 1139
click at [1060, 789] on icon "right" at bounding box center [1060, 791] width 6 height 10
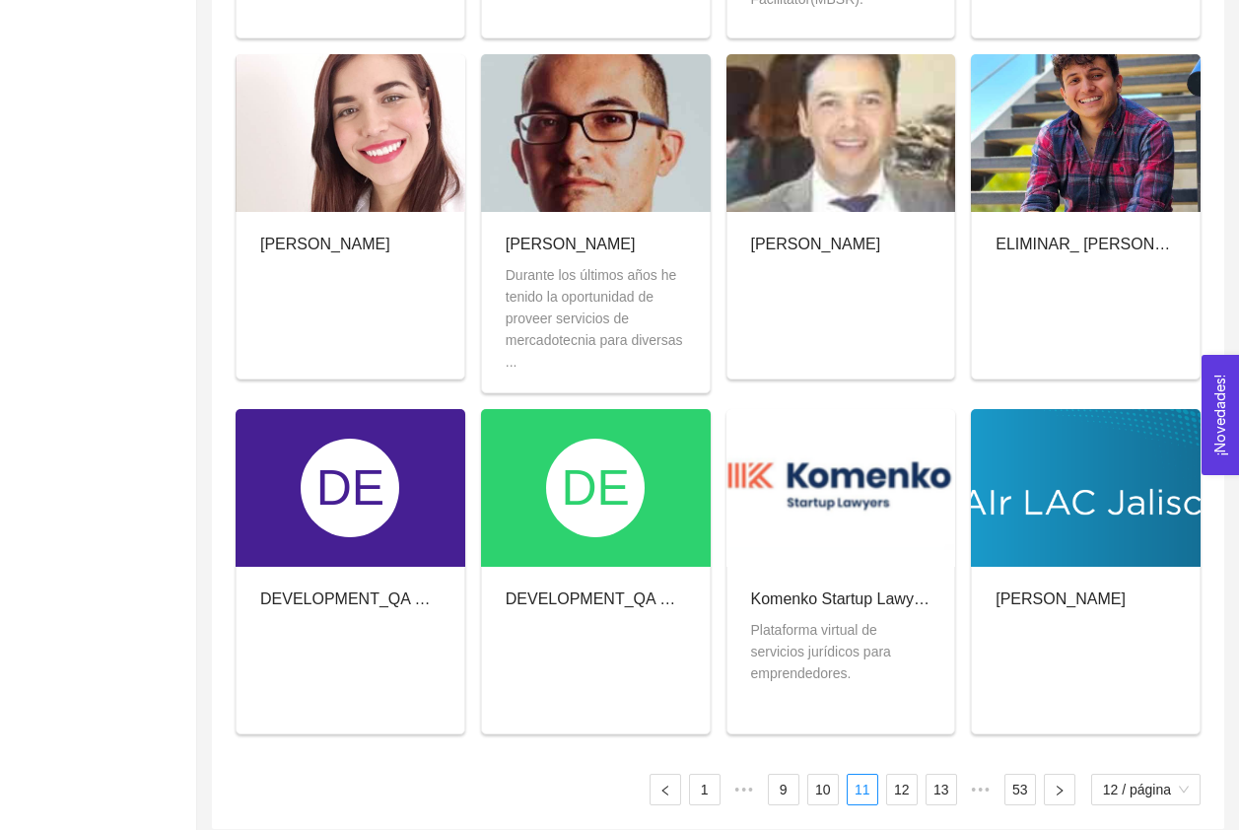
click at [1104, 148] on div at bounding box center [1086, 133] width 230 height 158
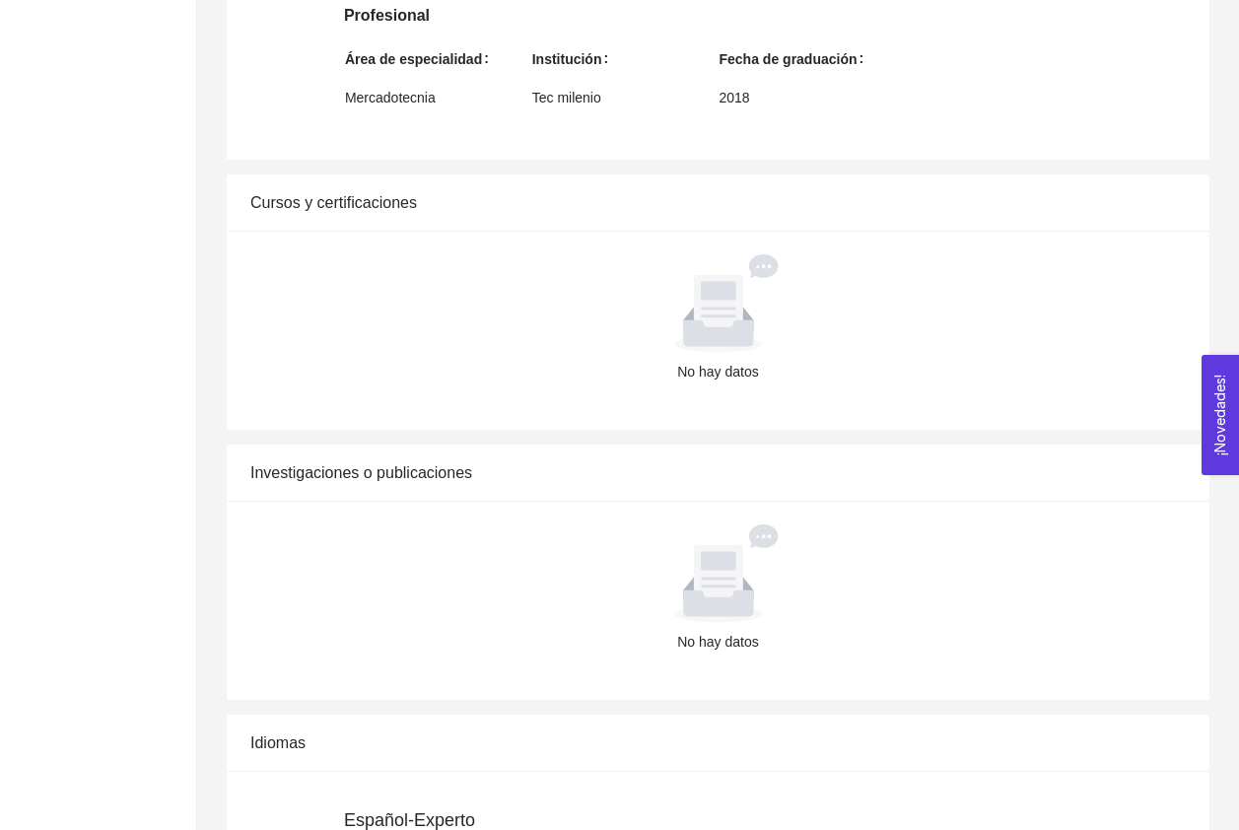
scroll to position [1681, 0]
